Goal: Information Seeking & Learning: Learn about a topic

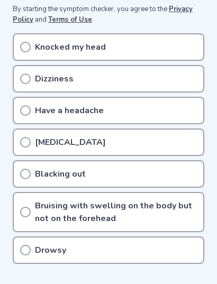
scroll to position [222, 0]
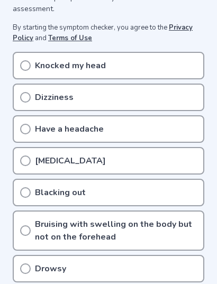
click at [29, 60] on icon at bounding box center [25, 65] width 11 height 11
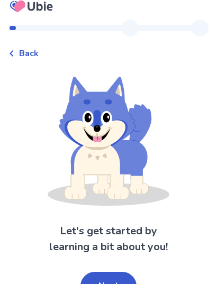
scroll to position [11, 0]
click at [91, 278] on button "Next" at bounding box center [108, 286] width 56 height 29
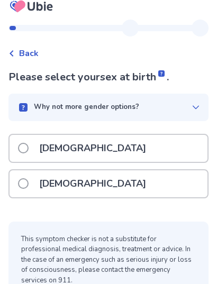
click at [23, 179] on span at bounding box center [23, 183] width 11 height 11
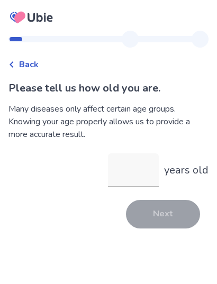
click at [154, 161] on input "years old" at bounding box center [133, 170] width 51 height 34
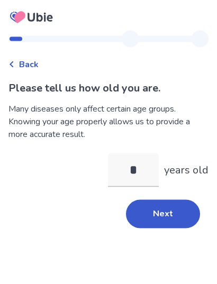
type input "**"
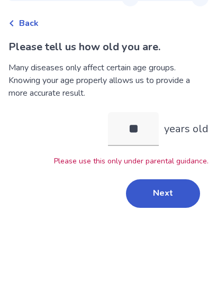
click at [173, 221] on button "Next" at bounding box center [163, 235] width 74 height 29
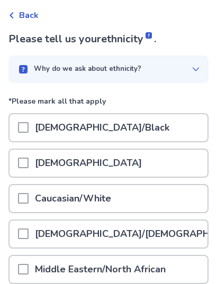
click at [22, 125] on span at bounding box center [23, 127] width 11 height 11
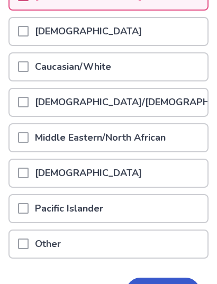
click at [26, 65] on span at bounding box center [23, 66] width 11 height 11
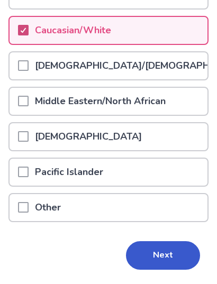
scroll to position [219, 0]
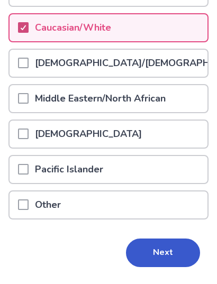
click at [177, 243] on button "Next" at bounding box center [163, 253] width 74 height 29
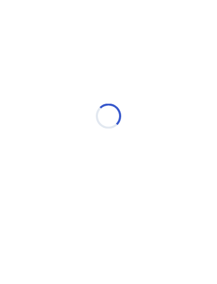
scroll to position [0, 0]
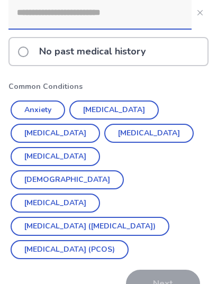
scroll to position [160, 0]
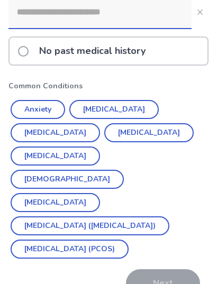
click at [27, 60] on label "No past medical history" at bounding box center [85, 51] width 134 height 27
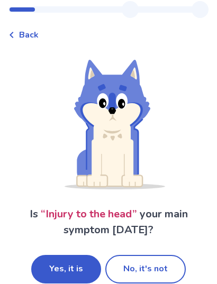
scroll to position [29, 0]
click at [48, 262] on button "Yes, it is" at bounding box center [66, 269] width 70 height 29
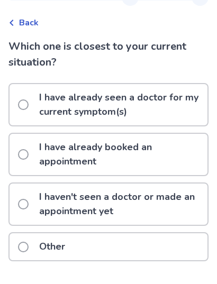
scroll to position [55, 0]
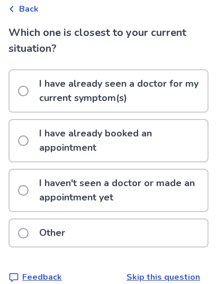
click at [25, 187] on span at bounding box center [23, 191] width 11 height 11
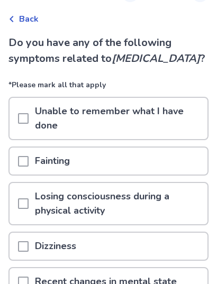
scroll to position [46, 0]
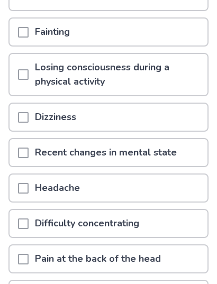
click at [28, 181] on div at bounding box center [23, 188] width 11 height 27
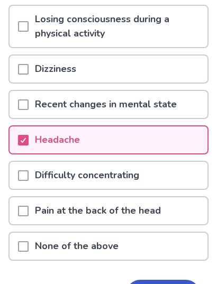
scroll to position [222, 0]
click at [36, 182] on p "Difficulty concentrating" at bounding box center [87, 175] width 117 height 27
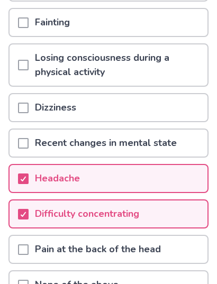
scroll to position [183, 0]
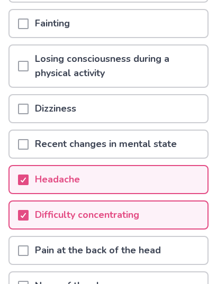
click at [24, 114] on span at bounding box center [23, 109] width 11 height 11
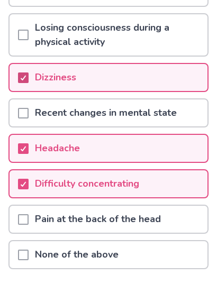
scroll to position [277, 0]
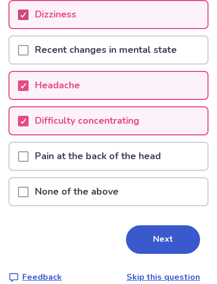
click at [173, 234] on button "Next" at bounding box center [163, 240] width 74 height 29
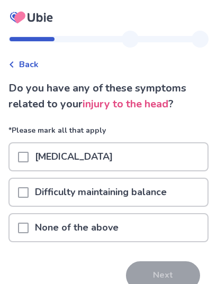
click at [23, 148] on div at bounding box center [23, 156] width 11 height 27
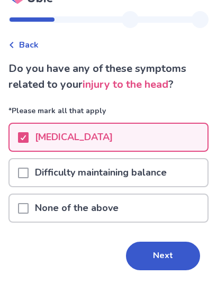
scroll to position [35, 0]
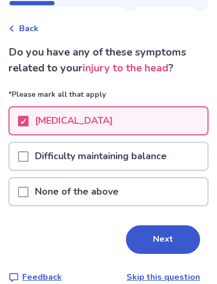
click at [172, 235] on button "Next" at bounding box center [163, 240] width 74 height 29
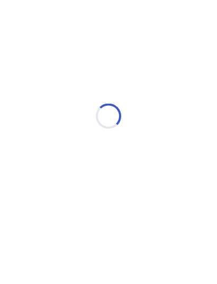
scroll to position [0, 0]
select select "*"
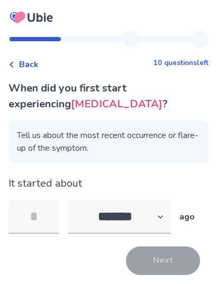
click at [44, 207] on input "tel" at bounding box center [33, 217] width 51 height 34
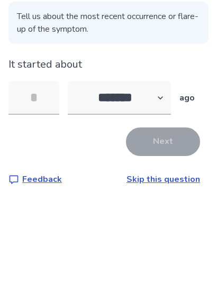
type input "*"
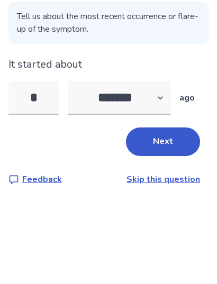
click at [184, 217] on button "Next" at bounding box center [163, 231] width 74 height 29
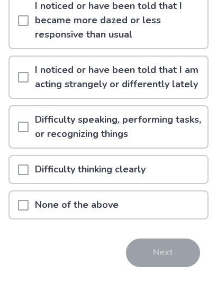
scroll to position [203, 0]
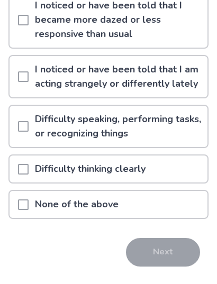
click at [24, 197] on div at bounding box center [23, 204] width 11 height 27
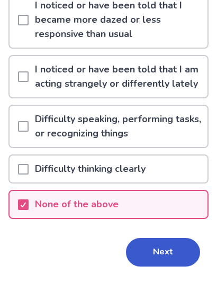
click at [175, 242] on button "Next" at bounding box center [163, 252] width 74 height 29
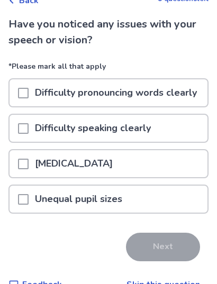
scroll to position [65, 0]
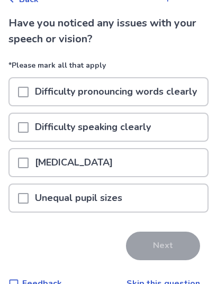
click at [179, 279] on link "Skip this question" at bounding box center [163, 284] width 74 height 12
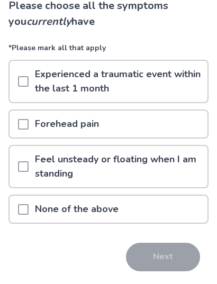
scroll to position [82, 0]
click at [28, 202] on div at bounding box center [23, 209] width 11 height 27
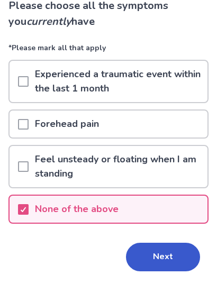
click at [179, 253] on button "Next" at bounding box center [163, 257] width 74 height 29
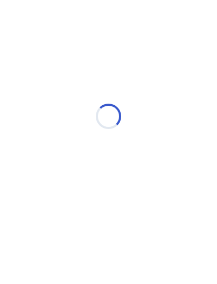
scroll to position [0, 0]
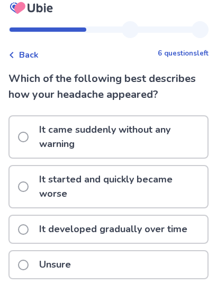
scroll to position [5, 0]
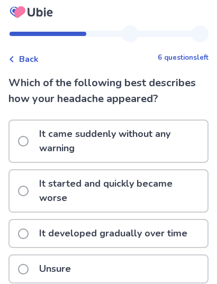
click at [25, 63] on span "Back" at bounding box center [29, 59] width 20 height 13
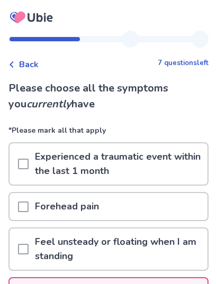
click at [58, 208] on p "Forehead pain" at bounding box center [67, 206] width 77 height 27
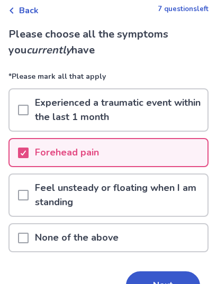
scroll to position [66, 0]
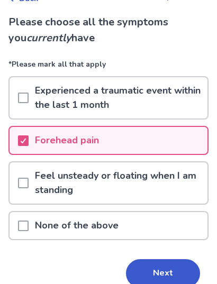
click at [171, 254] on div "Please choose all the symptoms you currently have *Please mark all that apply E…" at bounding box center [108, 165] width 200 height 303
click at [173, 269] on button "Next" at bounding box center [163, 273] width 74 height 29
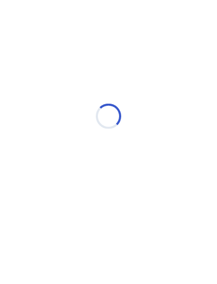
scroll to position [0, 0]
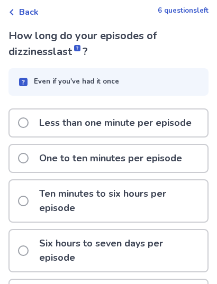
scroll to position [56, 0]
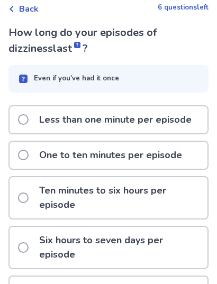
click at [26, 117] on span at bounding box center [23, 119] width 11 height 11
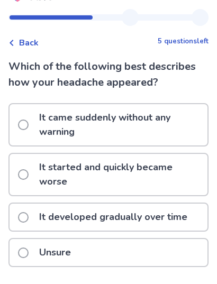
scroll to position [26, 0]
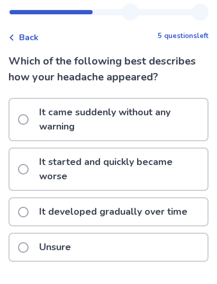
click at [188, 199] on p "It developed gradually over time" at bounding box center [113, 212] width 161 height 27
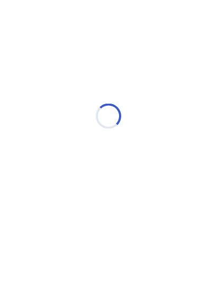
scroll to position [0, 0]
select select "*"
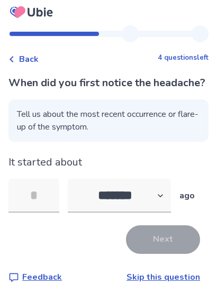
scroll to position [22, 0]
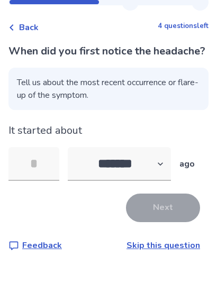
click at [47, 192] on input "tel" at bounding box center [33, 190] width 51 height 34
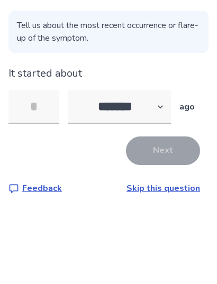
type input "*"
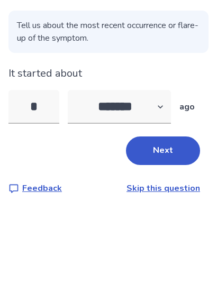
click at [188, 209] on button "Next" at bounding box center [163, 223] width 74 height 29
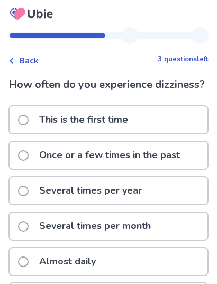
scroll to position [7, 0]
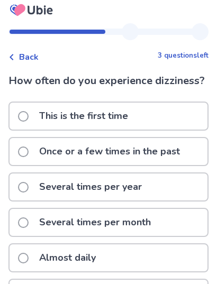
click at [25, 112] on span at bounding box center [23, 117] width 11 height 11
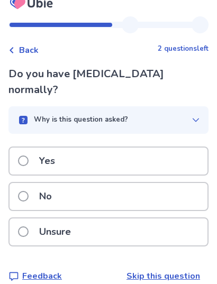
scroll to position [17, 0]
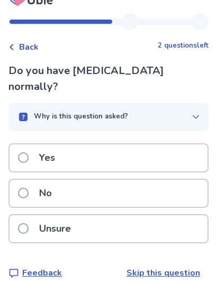
click at [51, 180] on p "No" at bounding box center [45, 193] width 25 height 27
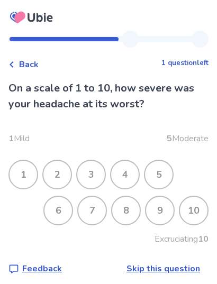
click at [132, 173] on div "4" at bounding box center [124, 174] width 27 height 27
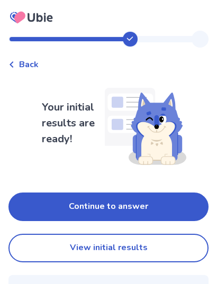
click at [174, 199] on button "Continue to answer" at bounding box center [108, 206] width 200 height 29
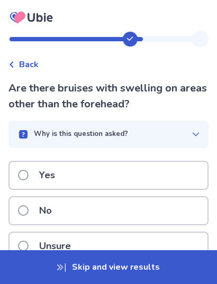
click at [21, 68] on span "Back" at bounding box center [29, 64] width 20 height 13
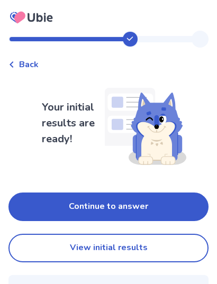
click at [165, 244] on button "View initial results" at bounding box center [108, 248] width 200 height 29
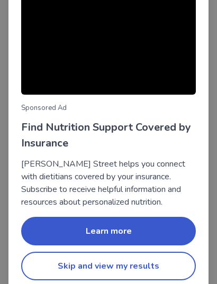
scroll to position [81, 0]
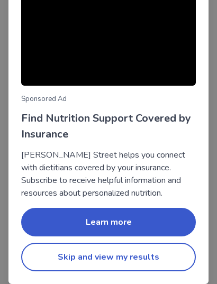
click at [161, 252] on button "Skip and view my results" at bounding box center [108, 257] width 175 height 29
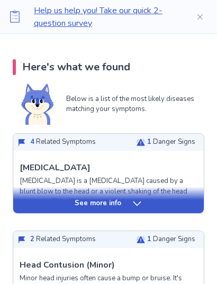
scroll to position [206, 0]
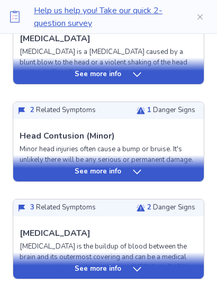
click at [188, 163] on div "See more info" at bounding box center [108, 168] width 190 height 26
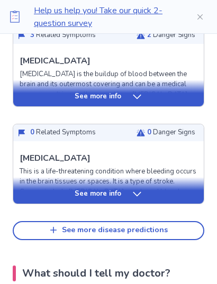
click at [179, 189] on div "See more info" at bounding box center [108, 194] width 190 height 11
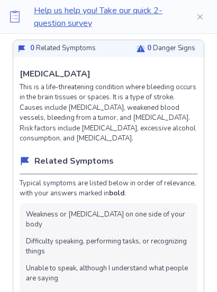
scroll to position [1336, 0]
